Goal: Task Accomplishment & Management: Check status

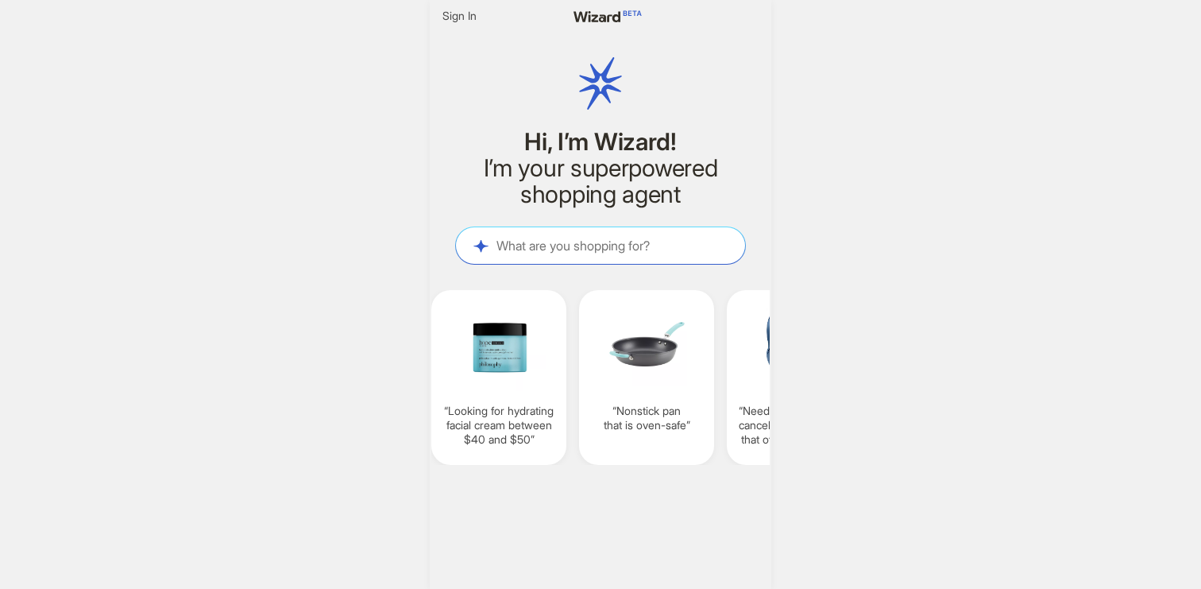
scroll to position [0, 1182]
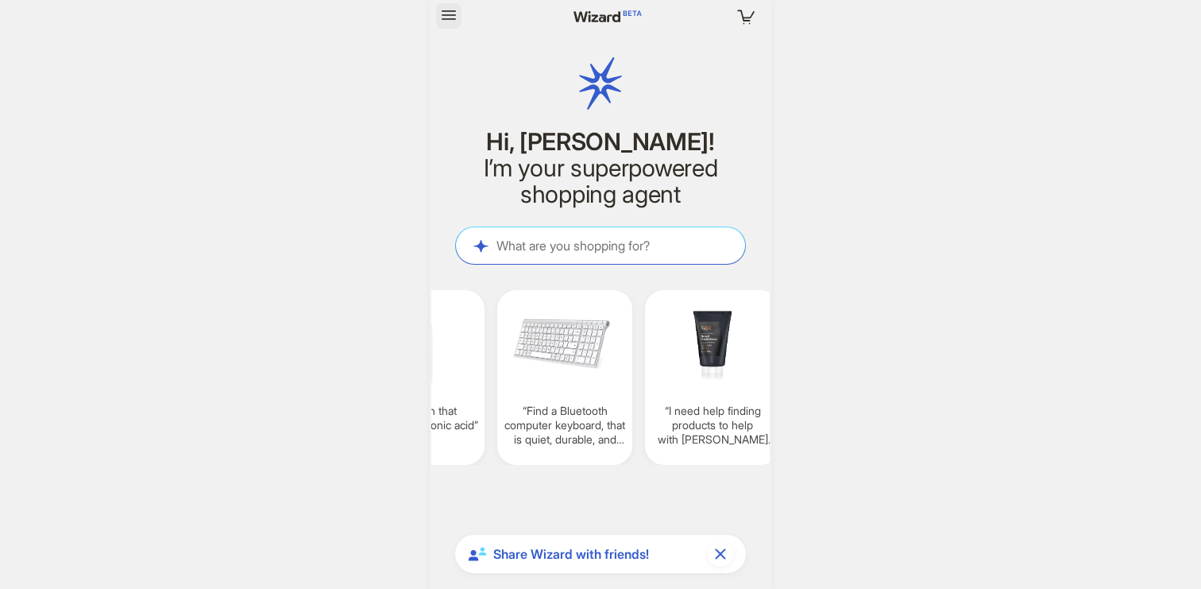
click at [447, 21] on icon "button" at bounding box center [448, 15] width 19 height 19
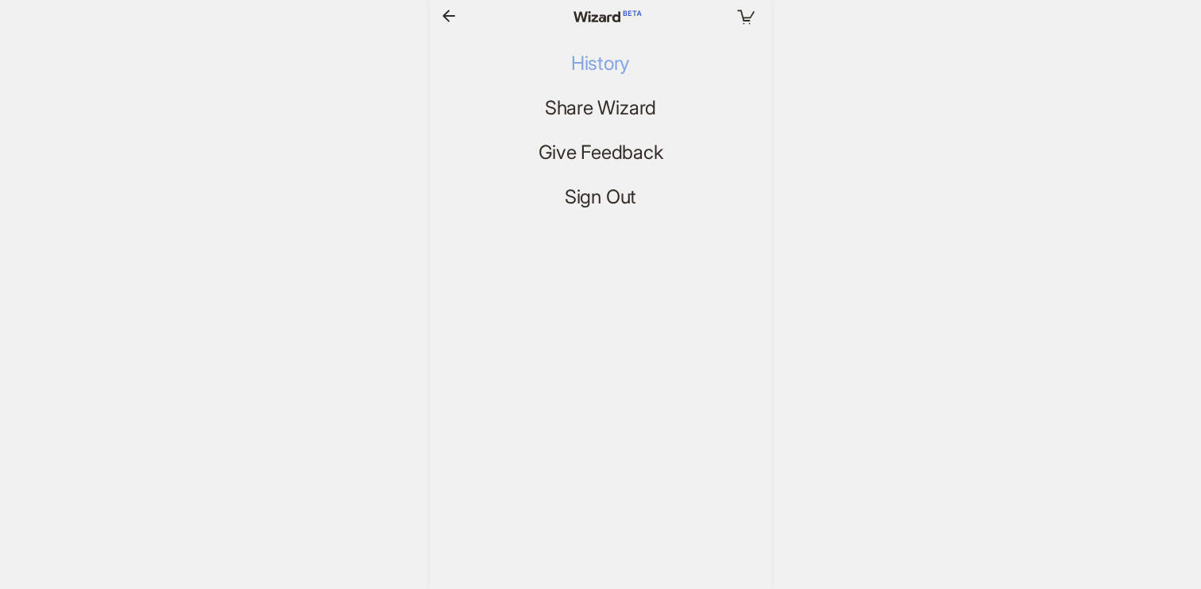
scroll to position [3858, 0]
click at [596, 57] on span "History" at bounding box center [600, 63] width 59 height 23
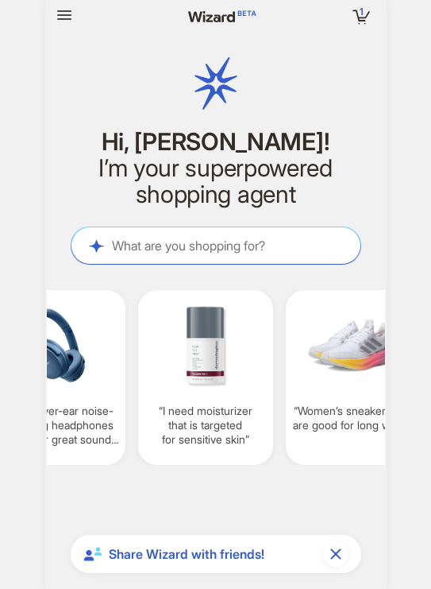
scroll to position [0, 1829]
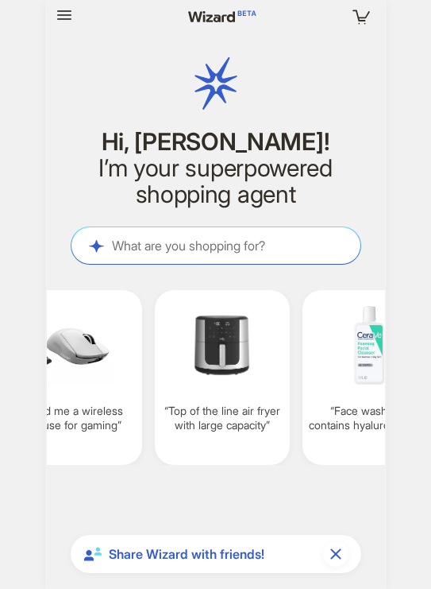
scroll to position [0, 1369]
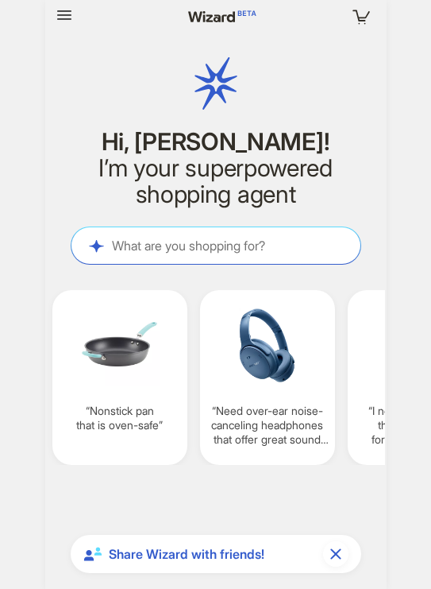
click at [72, 29] on nav "Your cart is empty" at bounding box center [216, 16] width 342 height 32
click at [71, 23] on icon "button" at bounding box center [64, 15] width 19 height 19
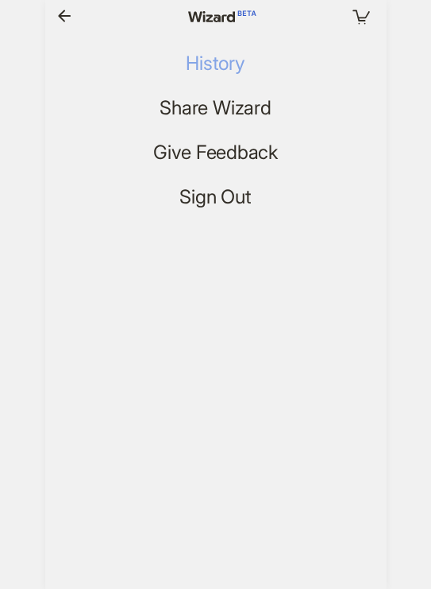
click at [203, 73] on span "History" at bounding box center [215, 63] width 59 height 23
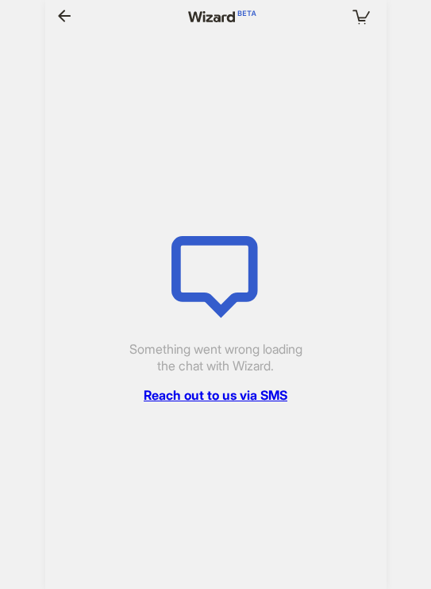
scroll to position [0, 1179]
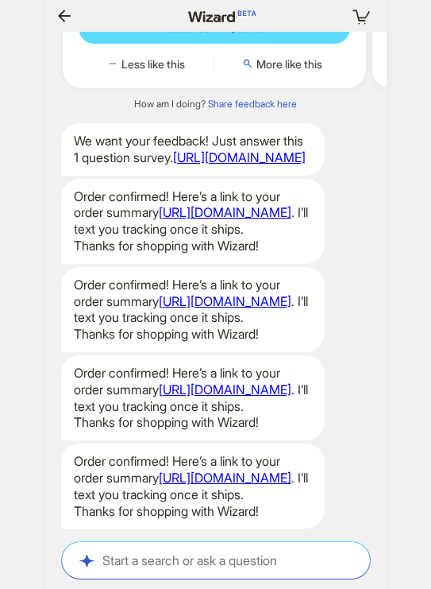
scroll to position [3858, 0]
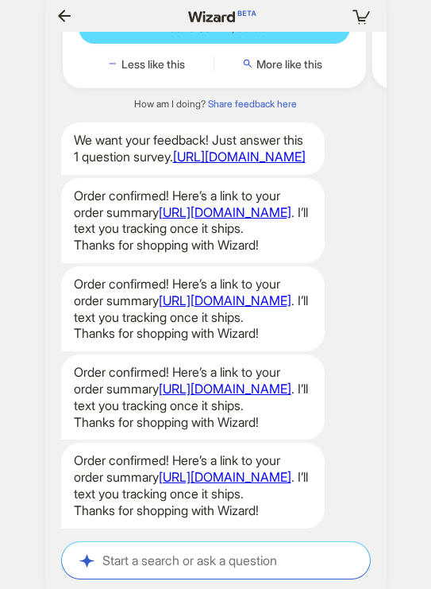
click at [345, 178] on div "Order confirmed! Here’s a link to your order summary https://app.stage.wizard.c…" at bounding box center [216, 220] width 342 height 85
